Goal: Task Accomplishment & Management: Use online tool/utility

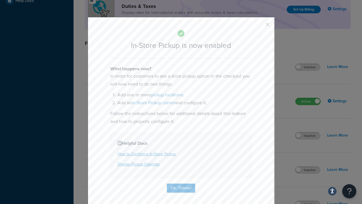
click at [259, 26] on button "button" at bounding box center [259, 26] width 1 height 1
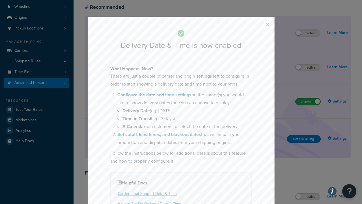
click at [259, 26] on button "button" at bounding box center [259, 26] width 1 height 1
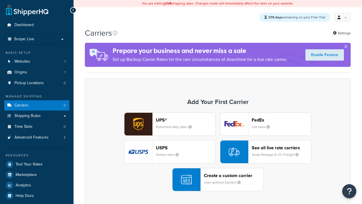
click at [218, 152] on div "UPS® Published daily rates FedEx List rates USPS Online rates See all live rate…" at bounding box center [218, 151] width 254 height 79
click at [218, 180] on div "Create a custom carrier User-defined Carriers" at bounding box center [233, 180] width 59 height 14
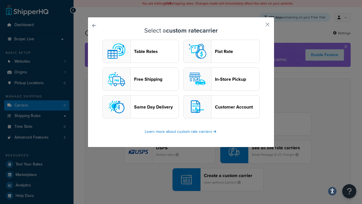
click at [222, 79] on header "In-Store Pickup" at bounding box center [237, 78] width 44 height 5
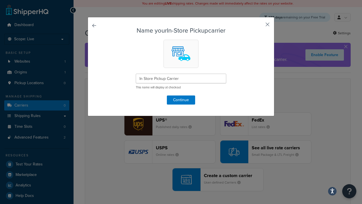
click at [259, 26] on button "button" at bounding box center [259, 26] width 1 height 1
